Goal: Task Accomplishment & Management: Manage account settings

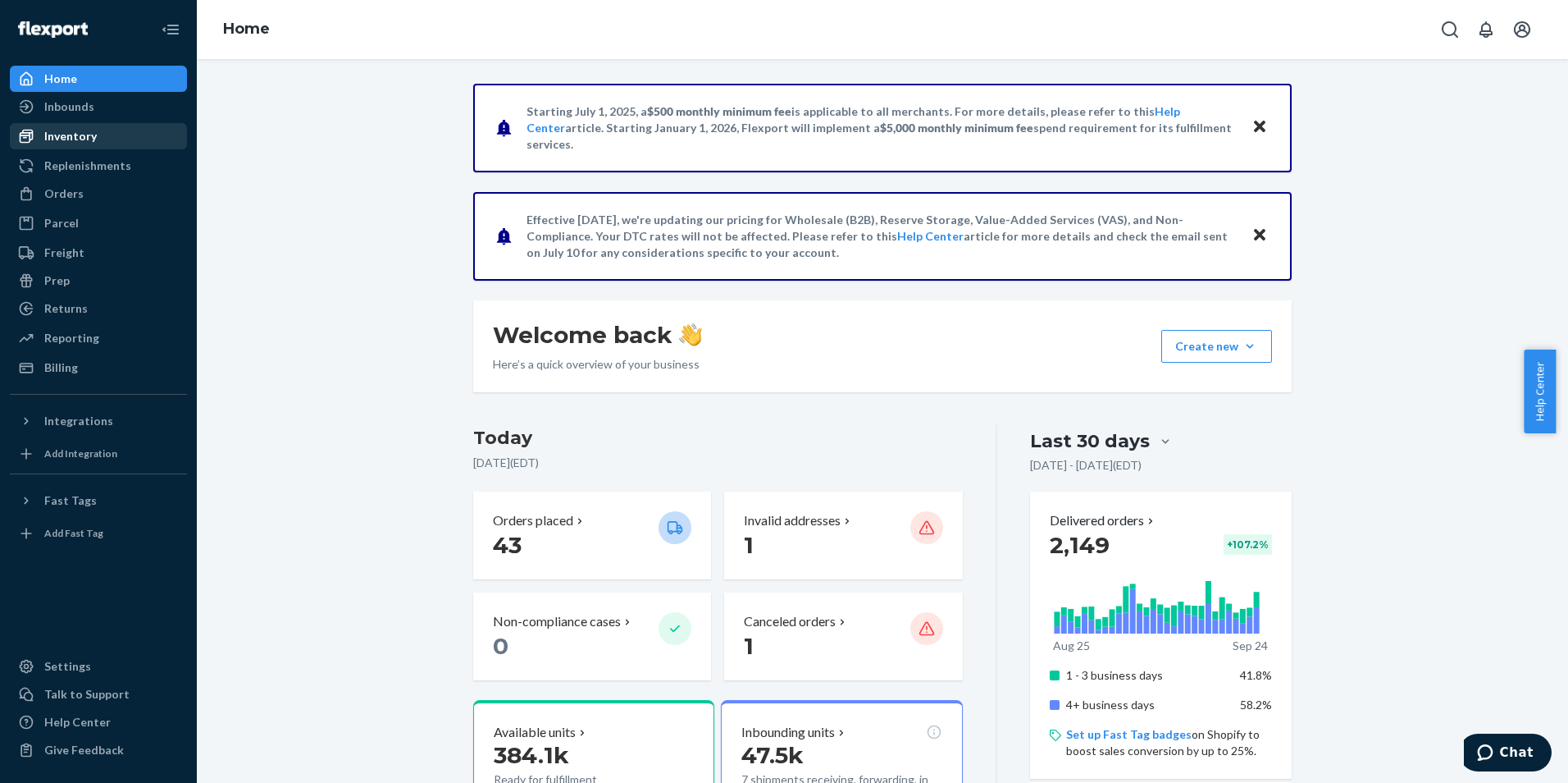
click at [66, 129] on div "Inventory" at bounding box center [70, 136] width 52 height 16
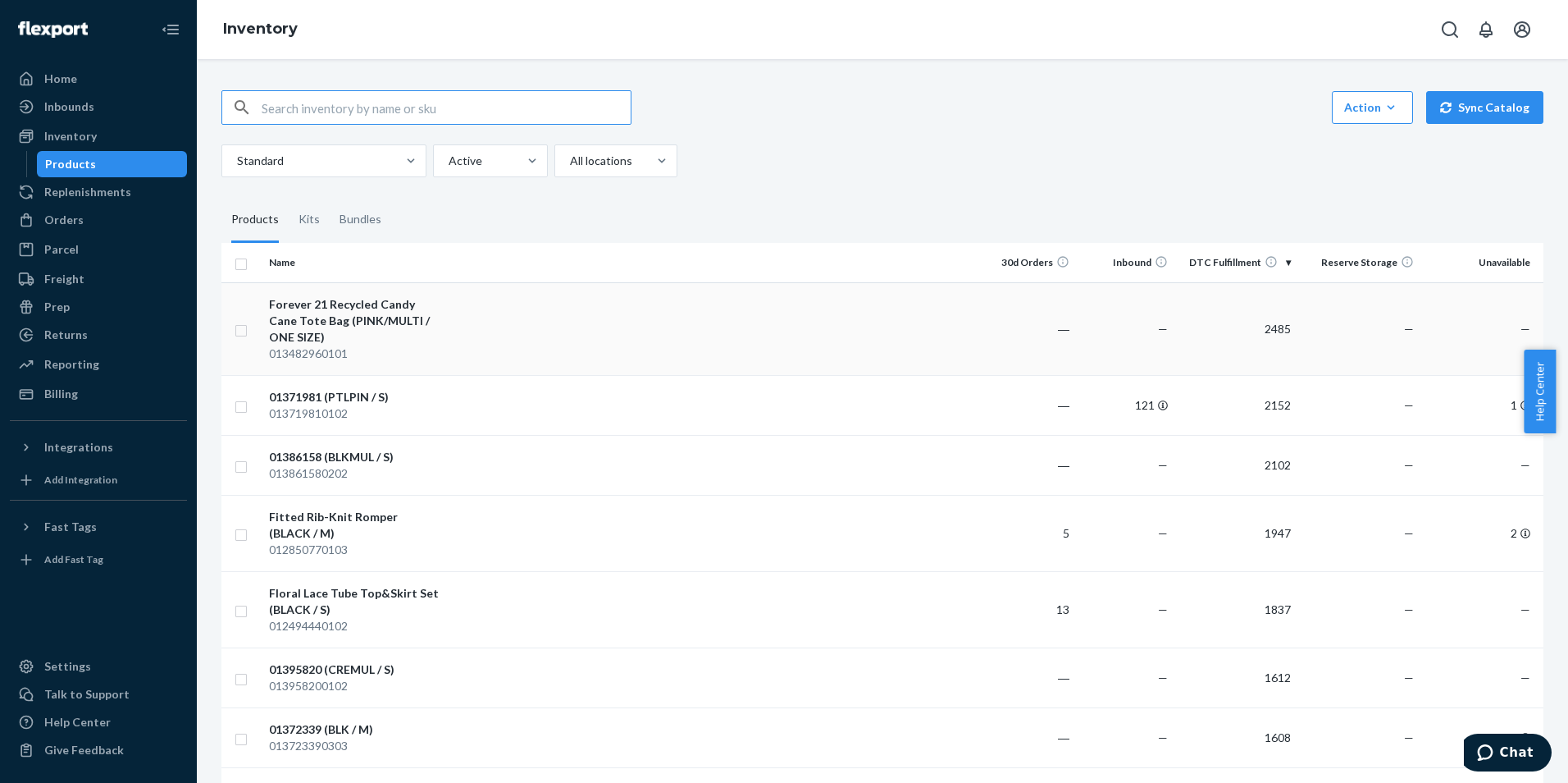
click at [351, 317] on div "Forever 21 Recycled Candy Cane Tote Bag (PINK/MULTI / ONE SIZE)" at bounding box center [354, 320] width 171 height 49
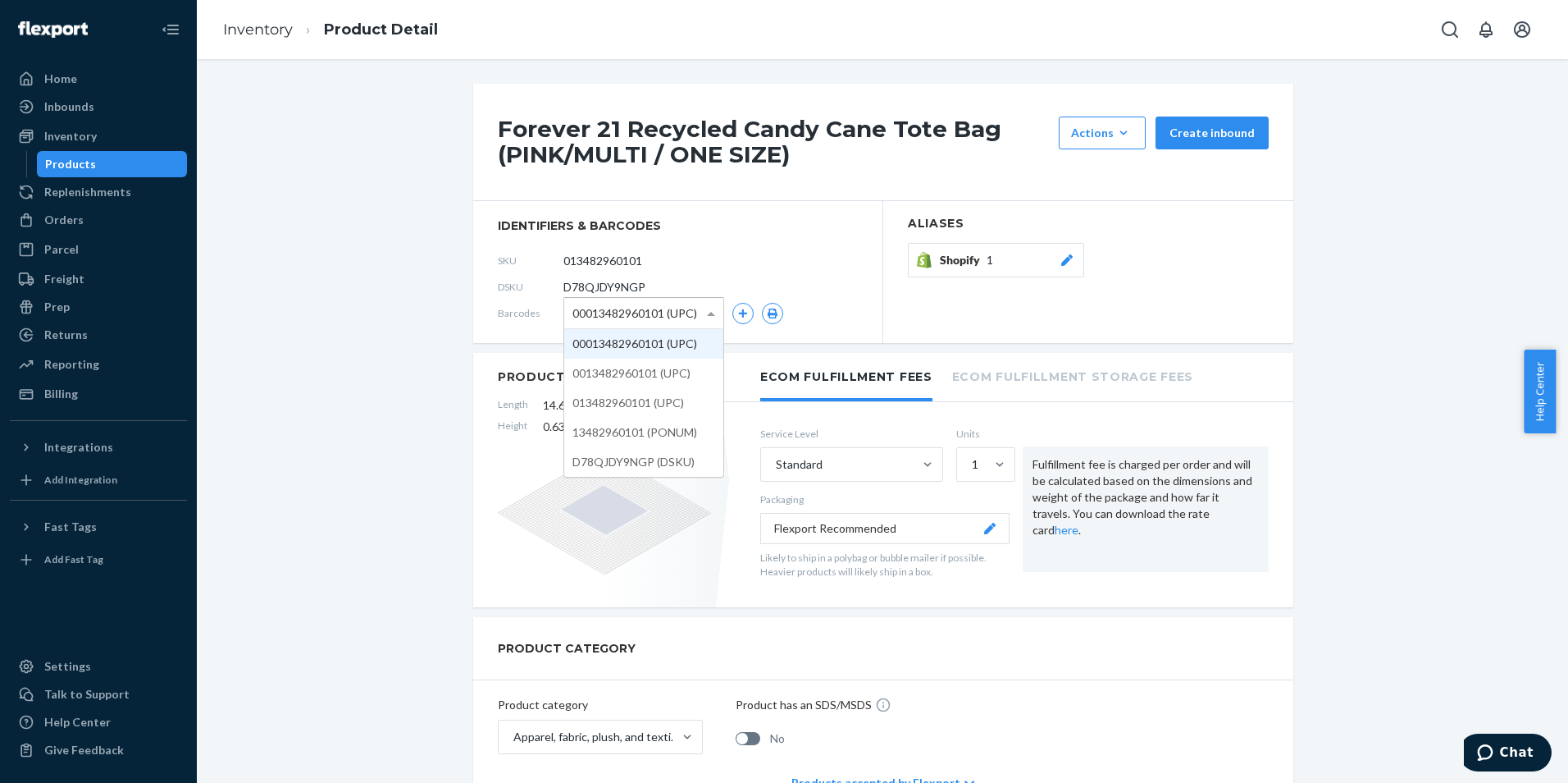
click at [705, 317] on span at bounding box center [713, 312] width 20 height 30
click at [1527, 32] on icon "Open account menu" at bounding box center [1522, 29] width 16 height 16
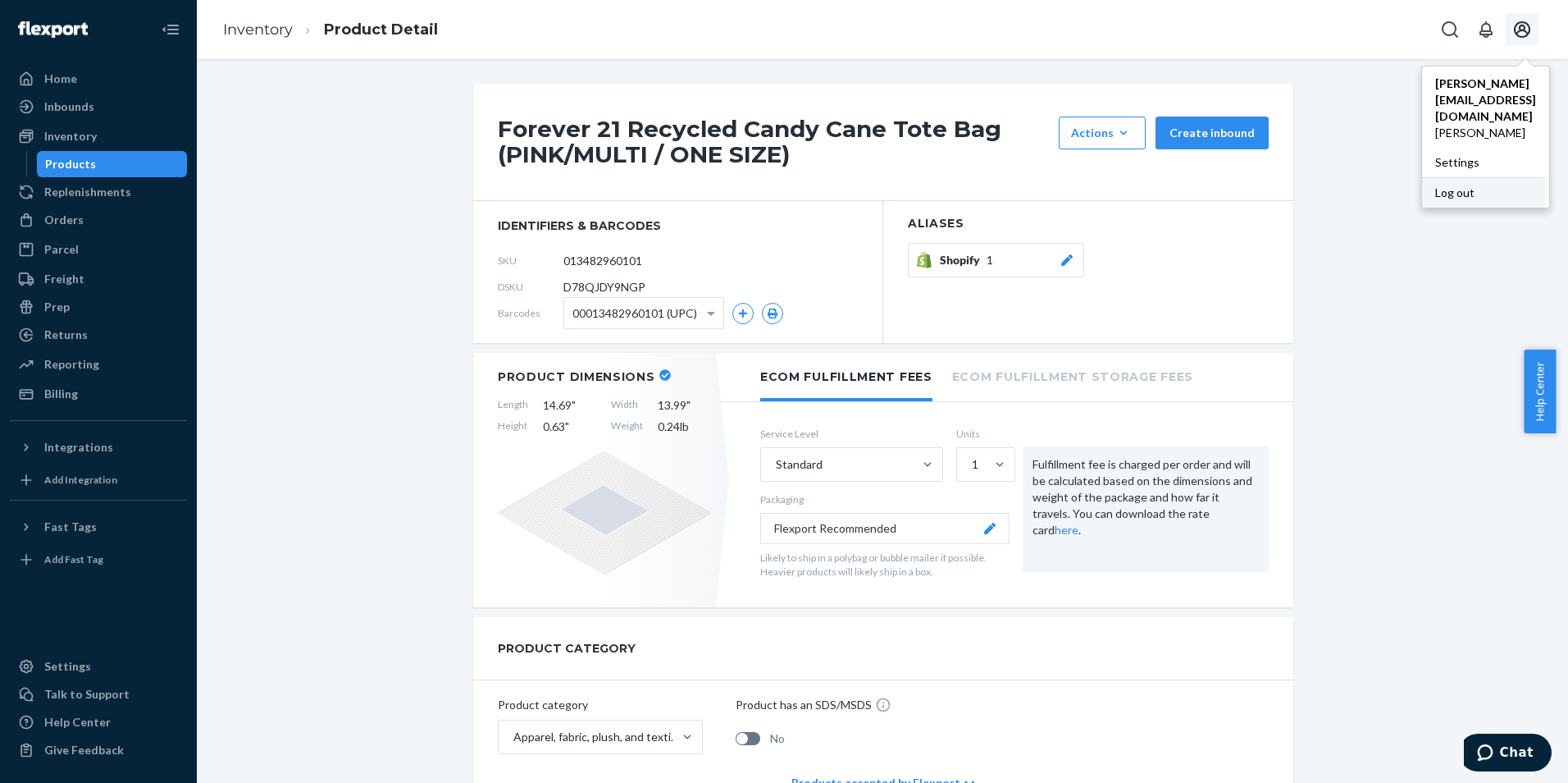
click at [1438, 178] on div "Log out" at bounding box center [1483, 193] width 123 height 30
